Goal: Task Accomplishment & Management: Use online tool/utility

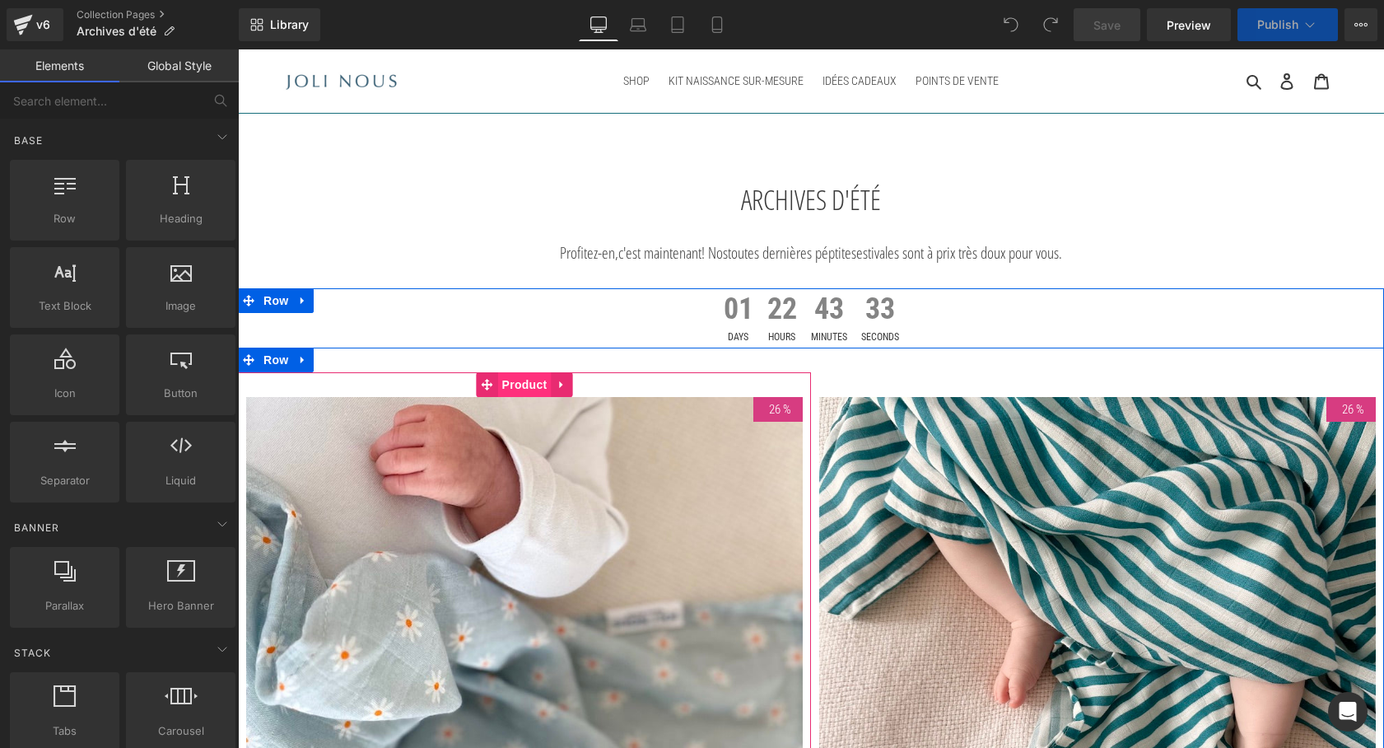
click at [510, 382] on span "Product" at bounding box center [525, 384] width 54 height 25
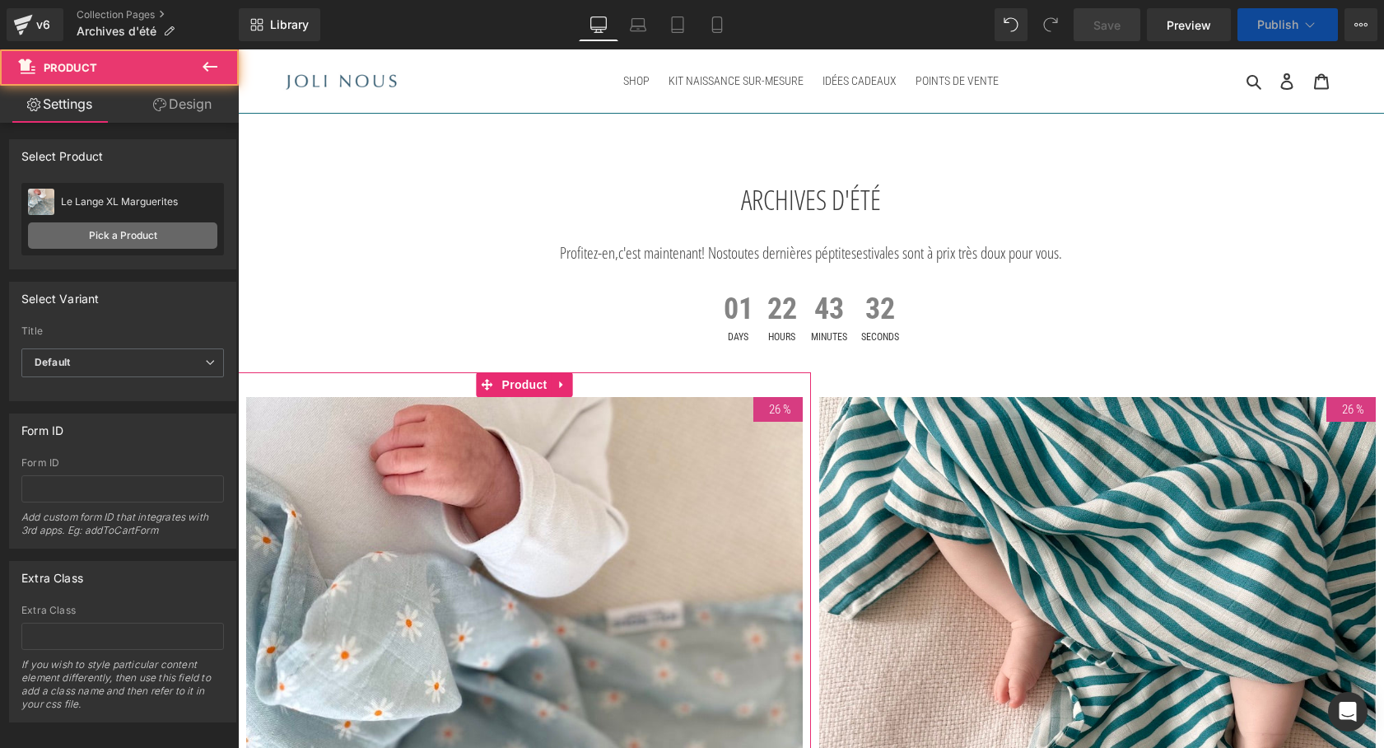
click at [126, 236] on link "Pick a Product" at bounding box center [122, 235] width 189 height 26
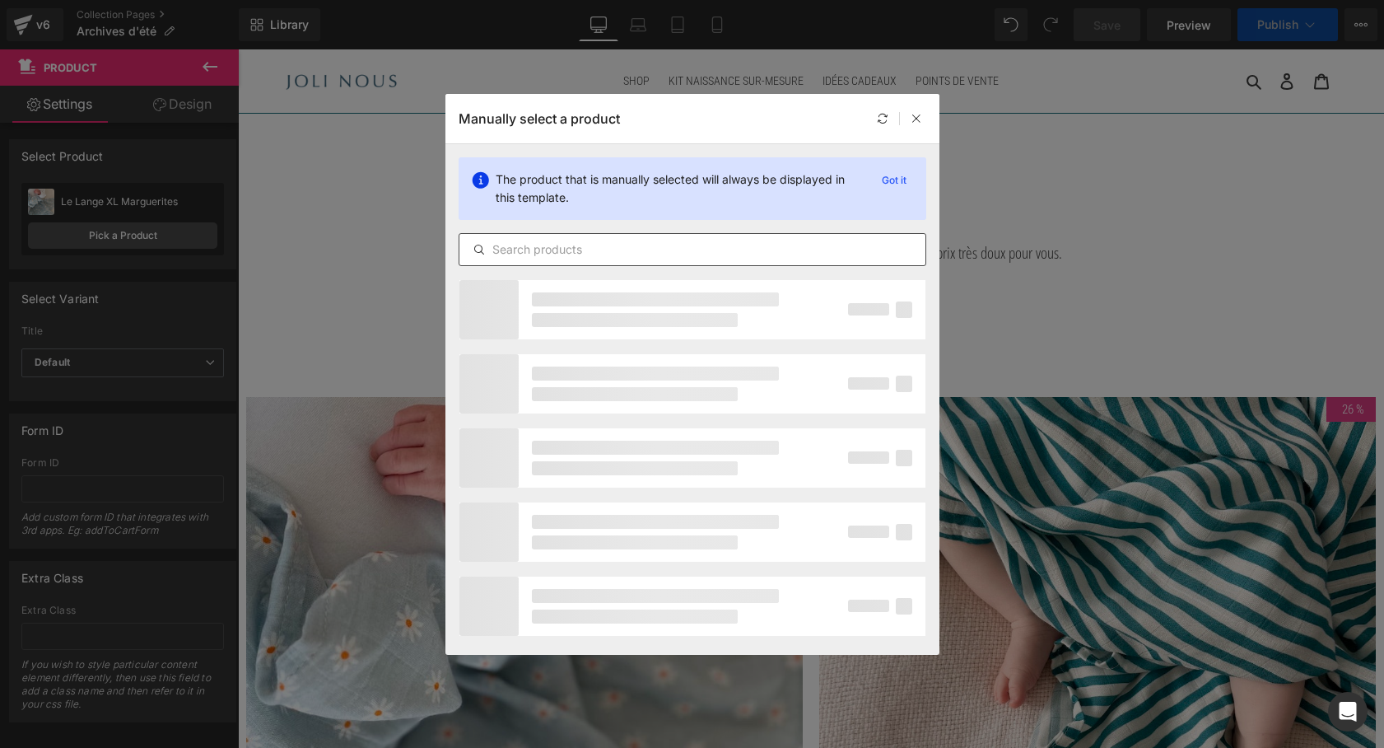
click at [525, 244] on input "text" at bounding box center [692, 250] width 466 height 20
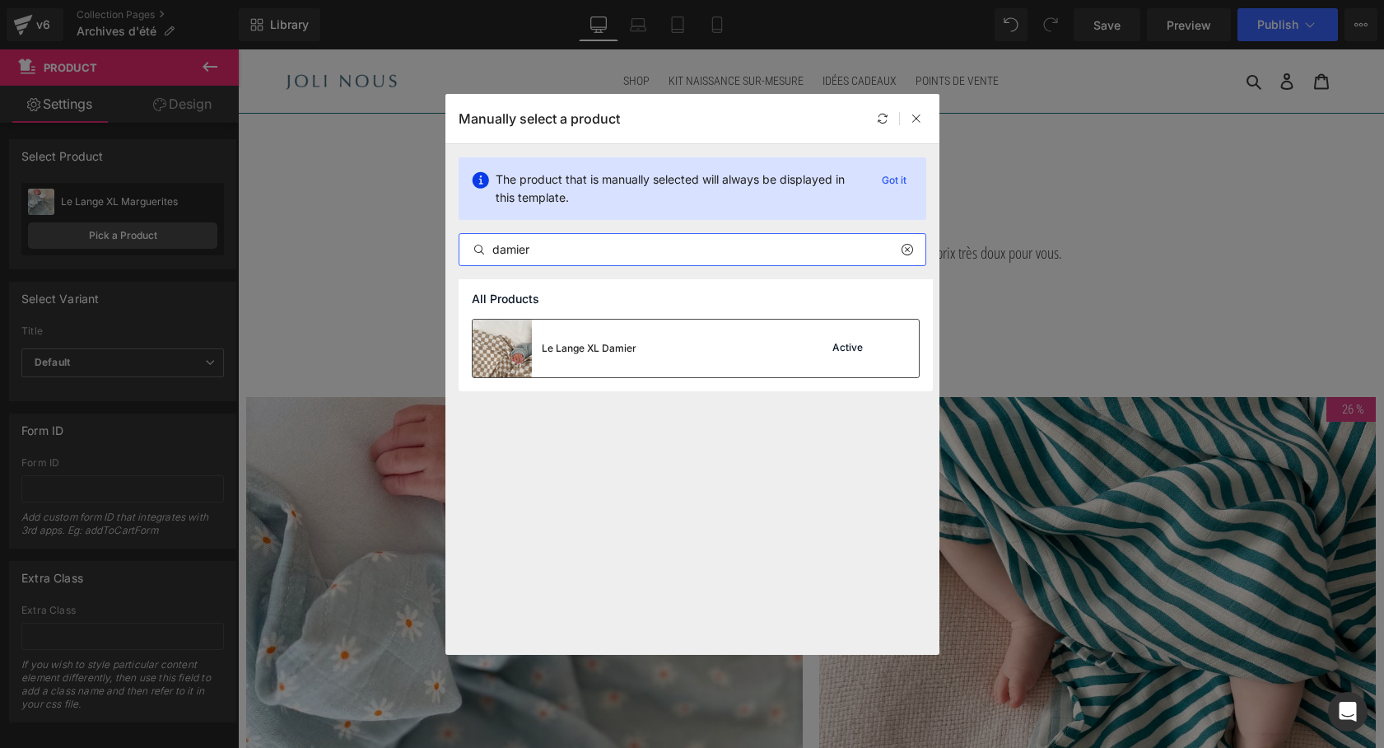
type input "damier"
click at [562, 352] on div "Le Lange XL Damier" at bounding box center [589, 348] width 95 height 15
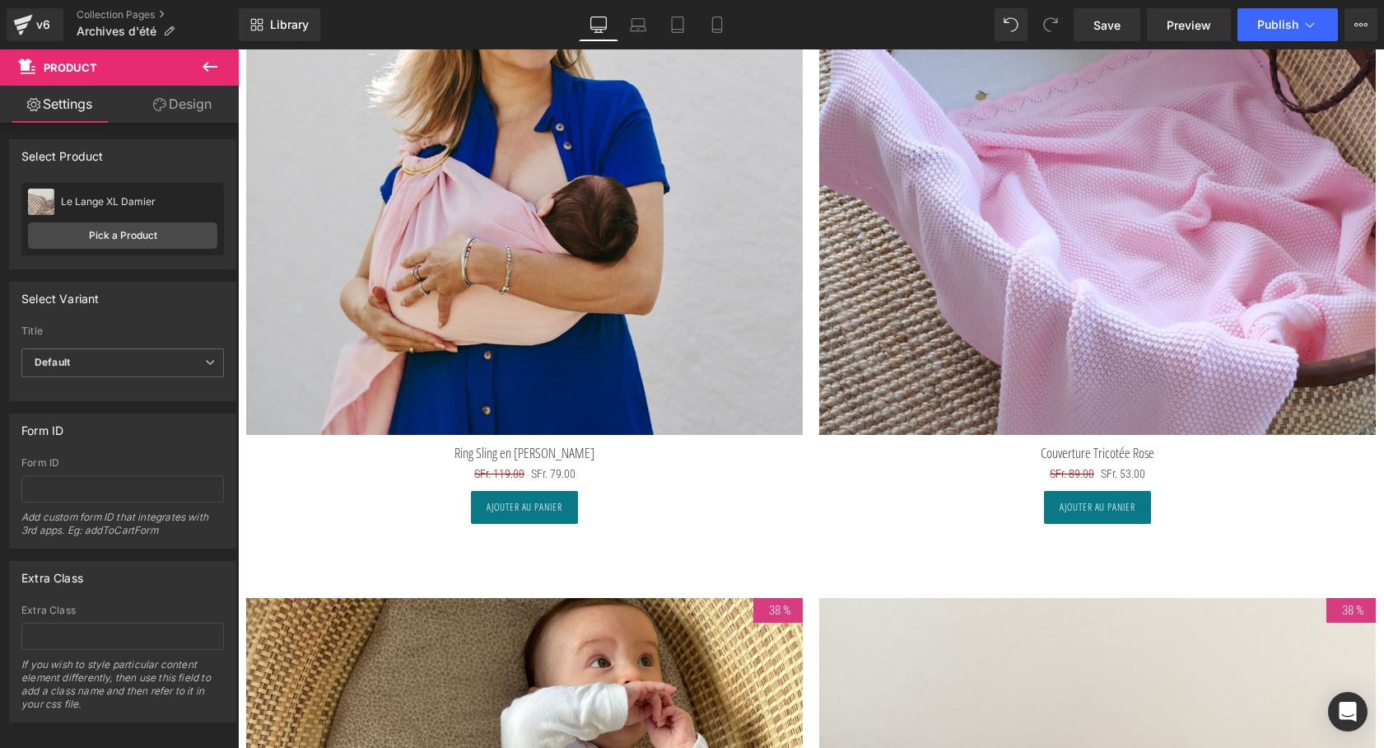
scroll to position [2803, 0]
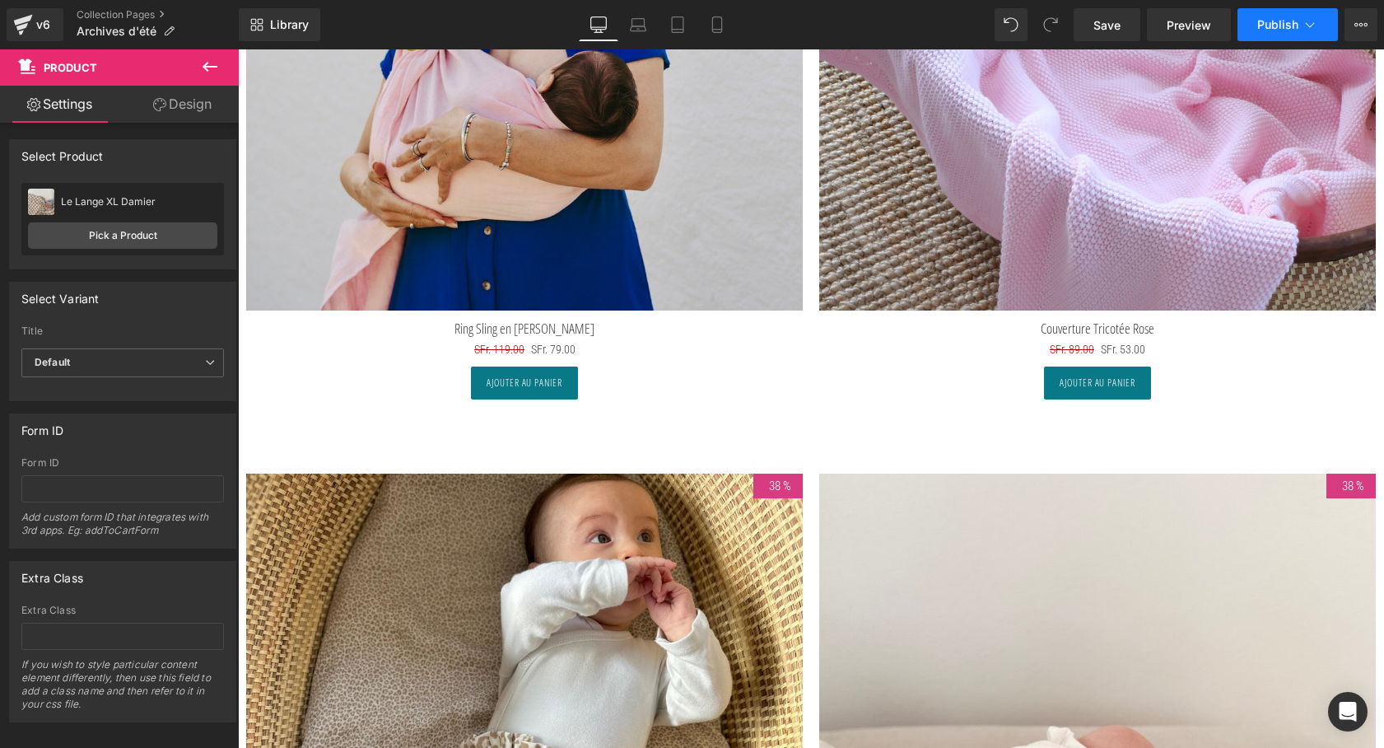
click at [1274, 30] on span "Publish" at bounding box center [1277, 24] width 41 height 13
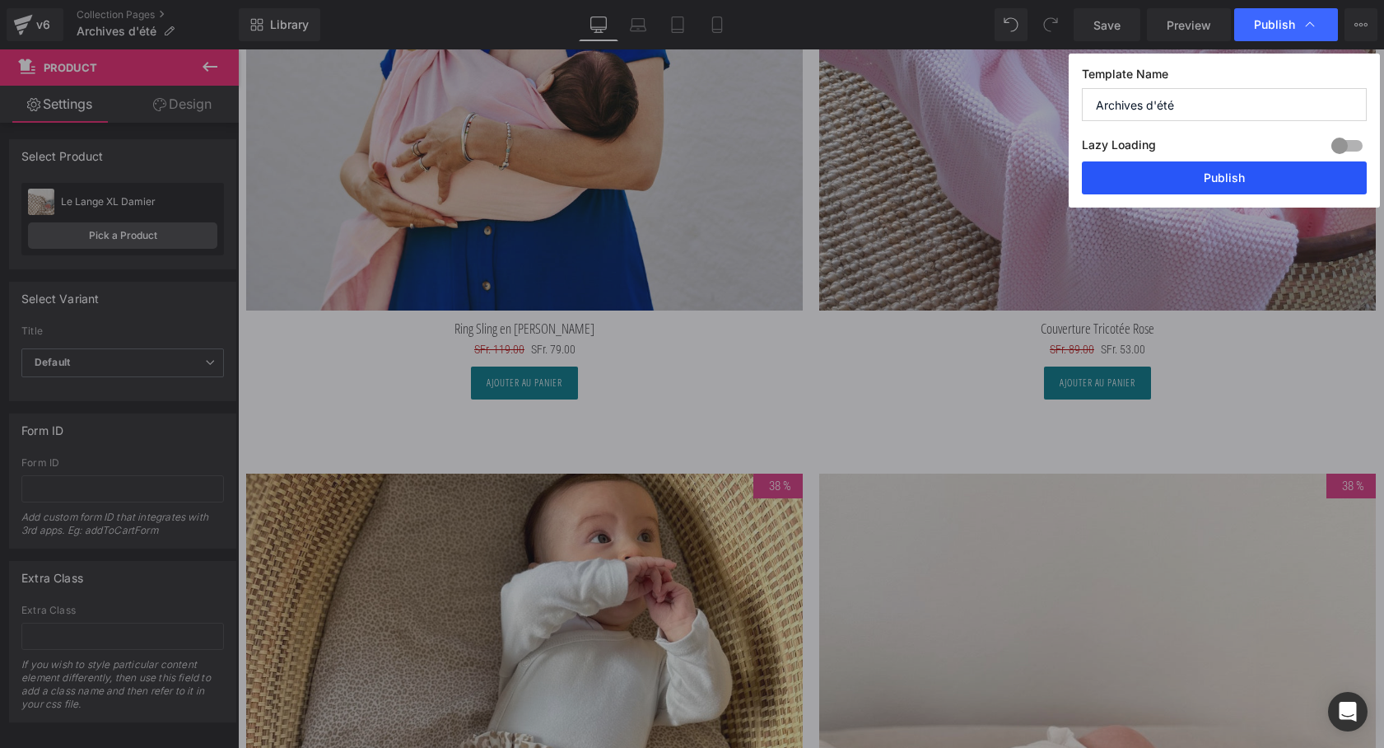
click at [1227, 175] on button "Publish" at bounding box center [1224, 177] width 285 height 33
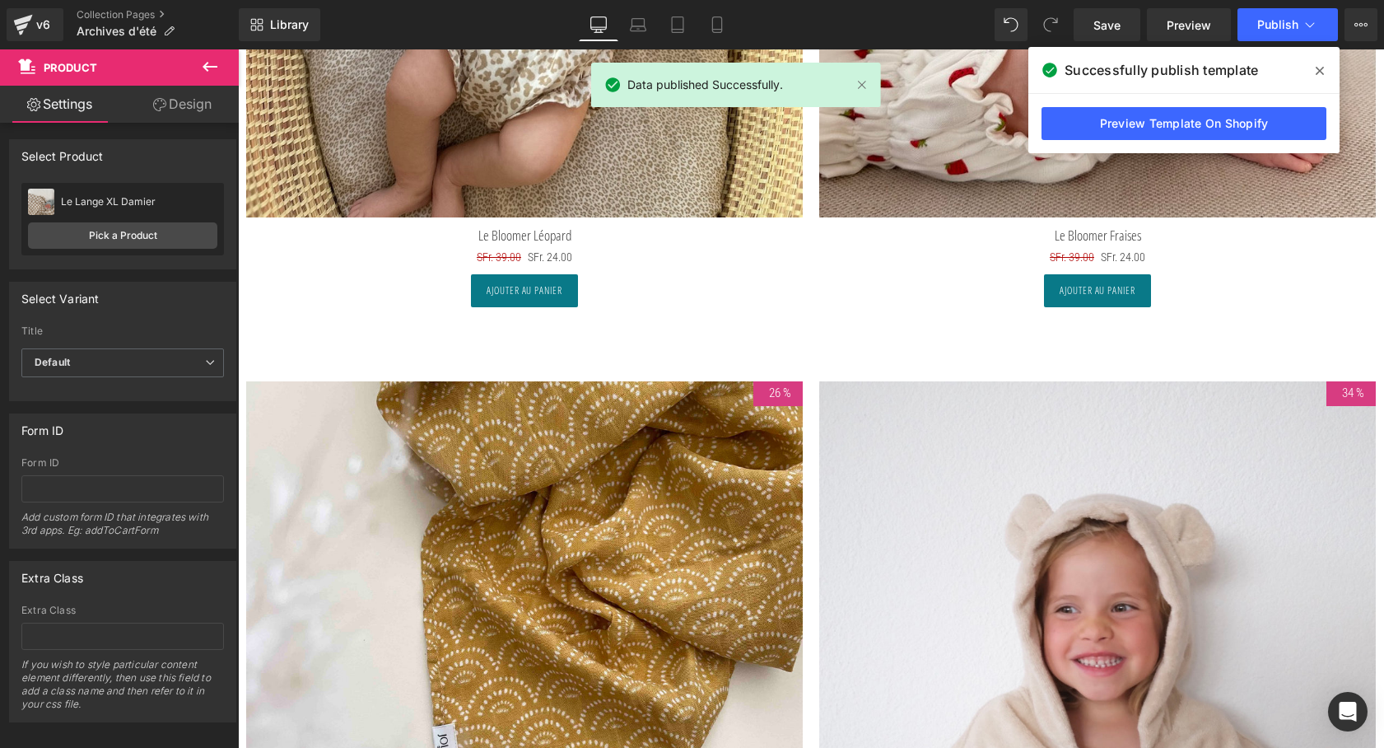
scroll to position [3153, 0]
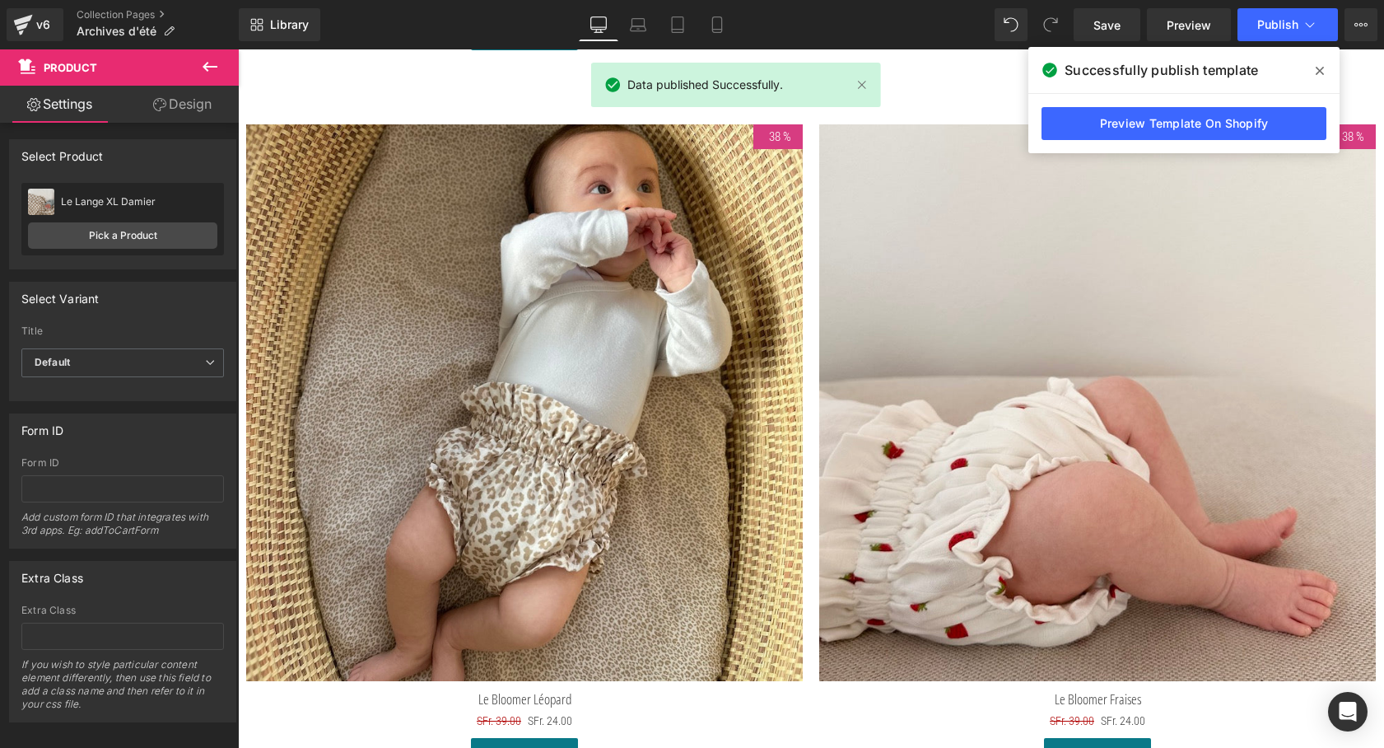
click at [1326, 70] on span at bounding box center [1320, 71] width 26 height 26
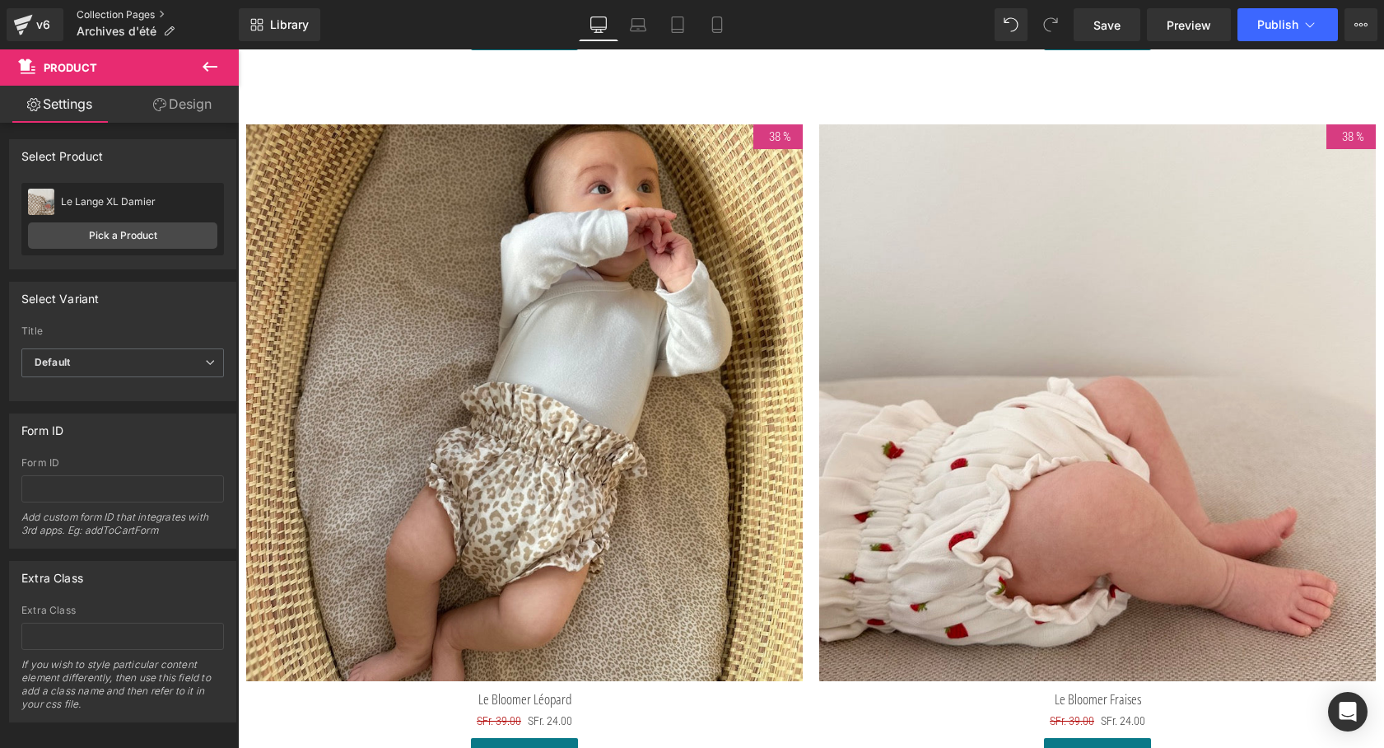
click at [118, 16] on link "Collection Pages" at bounding box center [158, 14] width 162 height 13
